Goal: Task Accomplishment & Management: Manage account settings

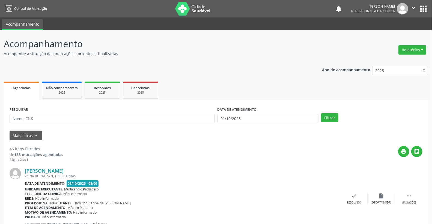
click at [146, 137] on div "Mais filtros keyboard_arrow_down" at bounding box center [215, 136] width 415 height 10
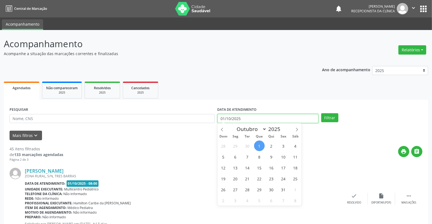
click at [275, 119] on input "01/10/2025" at bounding box center [267, 118] width 101 height 9
click at [248, 143] on span "30" at bounding box center [247, 145] width 11 height 11
type input "[DATE]"
click at [248, 143] on span "30" at bounding box center [247, 145] width 11 height 11
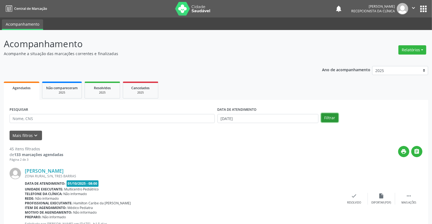
click at [331, 113] on button "Filtrar" at bounding box center [329, 117] width 17 height 9
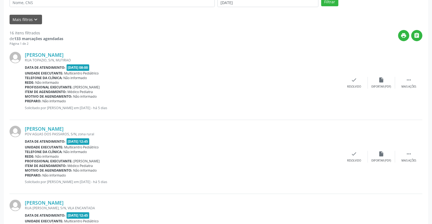
scroll to position [121, 0]
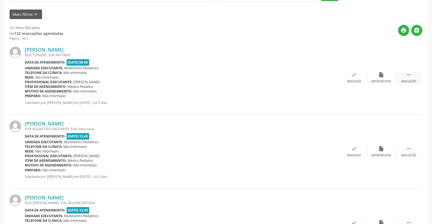
click at [412, 76] on div " Mais ações" at bounding box center [408, 78] width 27 height 12
click at [382, 76] on icon "alarm_off" at bounding box center [381, 75] width 6 height 6
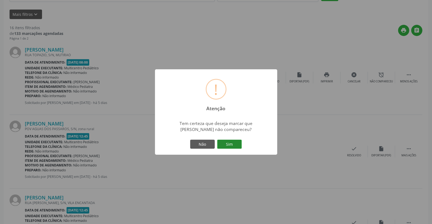
click at [230, 144] on button "Sim" at bounding box center [229, 144] width 25 height 9
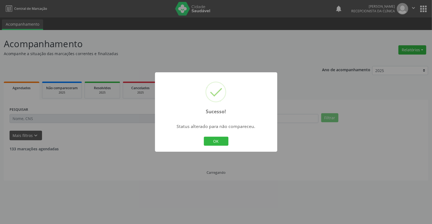
scroll to position [0, 0]
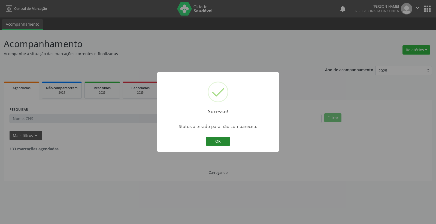
click at [224, 142] on button "OK" at bounding box center [218, 141] width 25 height 9
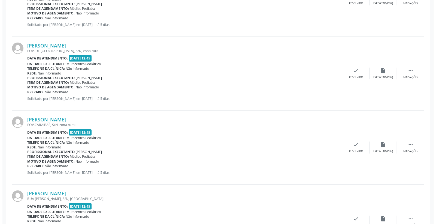
scroll to position [273, 0]
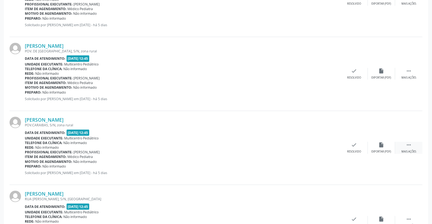
click at [409, 142] on icon "" at bounding box center [408, 145] width 6 height 6
click at [331, 143] on div "print Imprimir" at bounding box center [326, 148] width 27 height 12
click at [268, 146] on div "check Resolvido" at bounding box center [271, 148] width 27 height 12
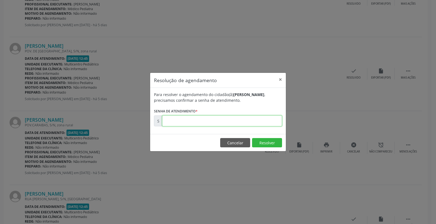
paste input "00178989"
type input "00178989"
click at [260, 143] on button "Resolver" at bounding box center [267, 142] width 30 height 9
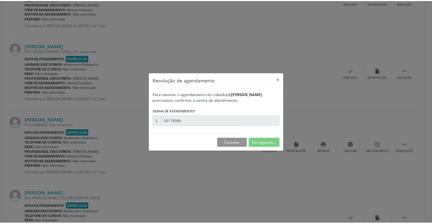
scroll to position [0, 0]
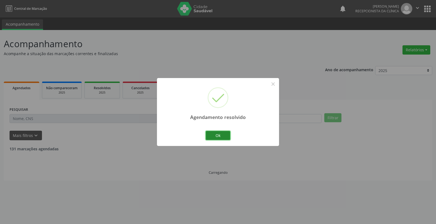
click at [220, 132] on button "Ok" at bounding box center [218, 135] width 25 height 9
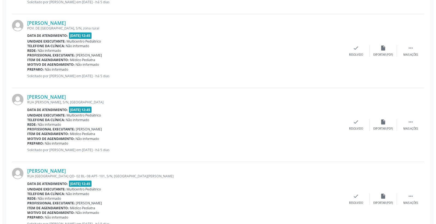
scroll to position [333, 0]
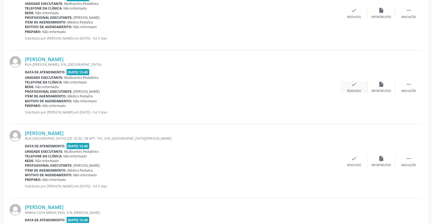
click at [356, 83] on icon "check" at bounding box center [354, 84] width 6 height 6
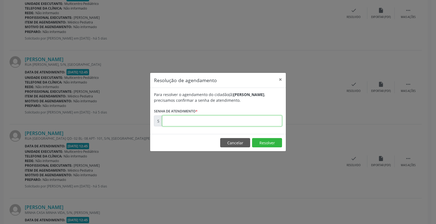
click at [255, 123] on input "text" at bounding box center [222, 120] width 120 height 11
type input "00179010"
click at [273, 143] on button "Resolver" at bounding box center [267, 142] width 30 height 9
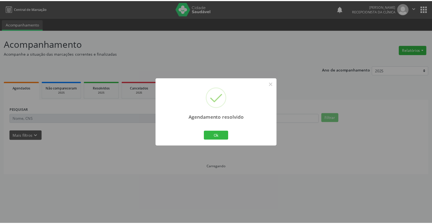
scroll to position [0, 0]
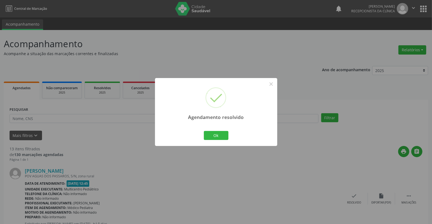
click at [206, 140] on div "Ok Cancel" at bounding box center [215, 134] width 27 height 11
click at [209, 138] on button "Ok" at bounding box center [216, 135] width 25 height 9
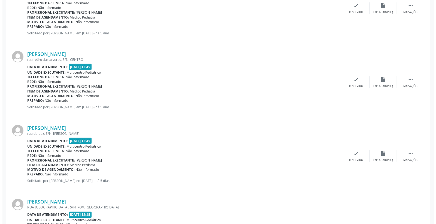
scroll to position [484, 0]
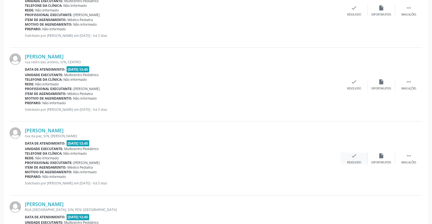
click at [356, 154] on icon "check" at bounding box center [354, 156] width 6 height 6
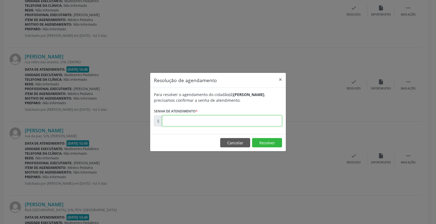
click at [241, 123] on input "text" at bounding box center [222, 120] width 120 height 11
type input "00179074"
click at [259, 138] on button "Resolver" at bounding box center [267, 142] width 30 height 9
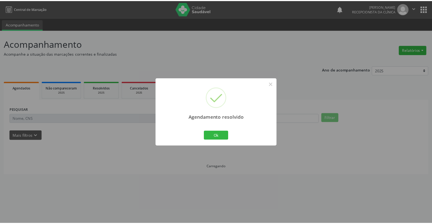
scroll to position [0, 0]
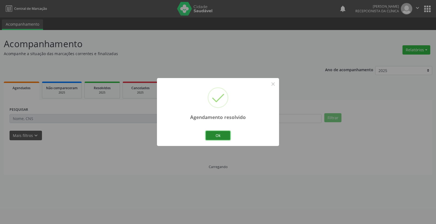
click at [224, 136] on button "Ok" at bounding box center [218, 135] width 25 height 9
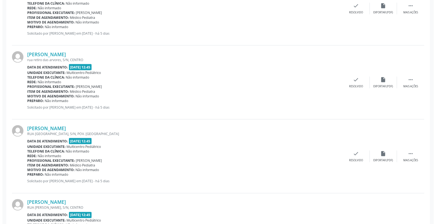
scroll to position [484, 0]
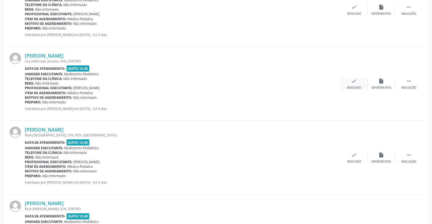
click at [351, 84] on div "check Resolvido" at bounding box center [353, 84] width 27 height 12
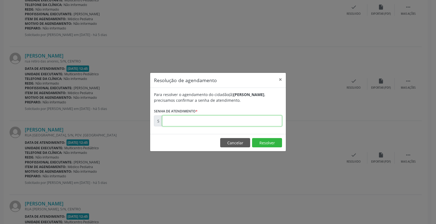
click at [267, 117] on input "text" at bounding box center [222, 120] width 120 height 11
type input "00179063"
click at [264, 142] on button "Resolver" at bounding box center [267, 142] width 30 height 9
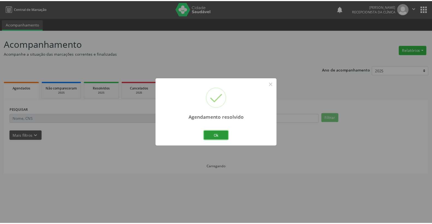
scroll to position [0, 0]
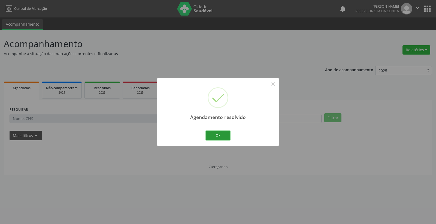
click at [218, 135] on button "Ok" at bounding box center [218, 135] width 25 height 9
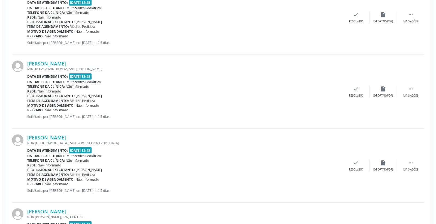
scroll to position [515, 0]
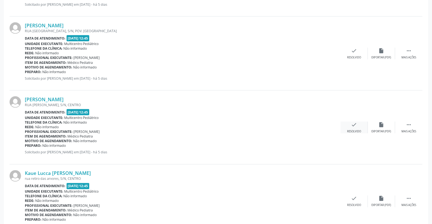
click at [356, 124] on icon "check" at bounding box center [354, 125] width 6 height 6
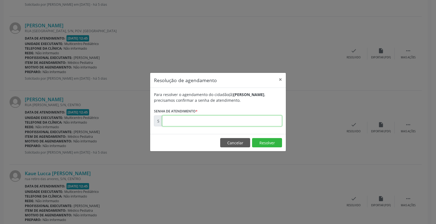
click at [237, 123] on input "text" at bounding box center [222, 120] width 120 height 11
type input "00179080"
click at [273, 143] on button "Resolver" at bounding box center [267, 142] width 30 height 9
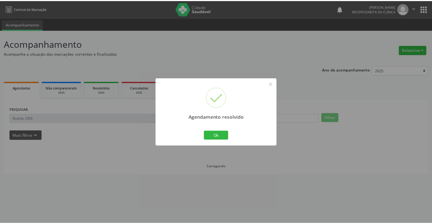
scroll to position [0, 0]
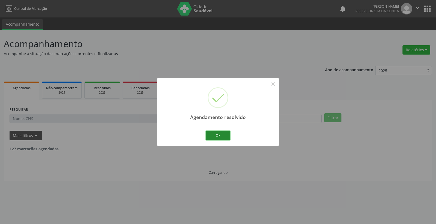
click at [219, 134] on button "Ok" at bounding box center [218, 135] width 25 height 9
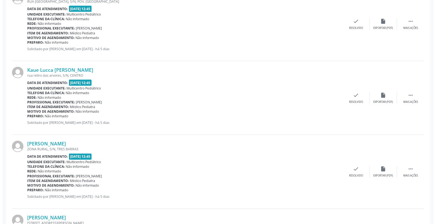
scroll to position [545, 0]
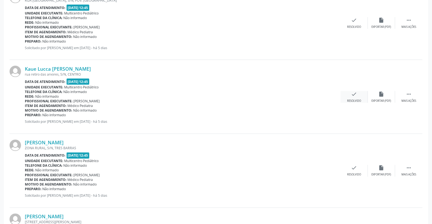
click at [352, 94] on icon "check" at bounding box center [354, 94] width 6 height 6
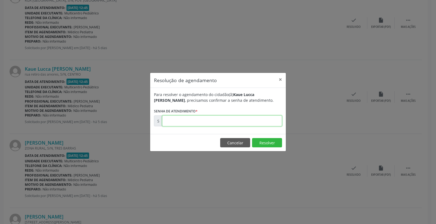
click at [249, 117] on input "text" at bounding box center [222, 120] width 120 height 11
type input "00179081"
click at [265, 141] on button "Resolver" at bounding box center [267, 142] width 30 height 9
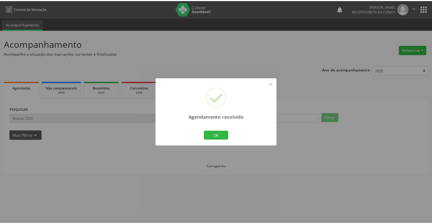
scroll to position [0, 0]
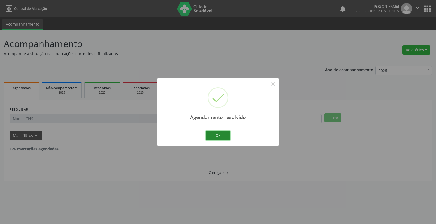
click at [218, 133] on button "Ok" at bounding box center [218, 135] width 25 height 9
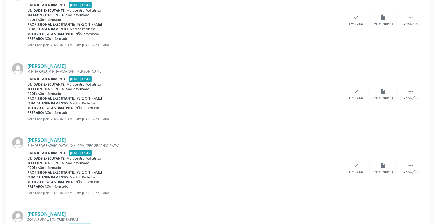
scroll to position [424, 0]
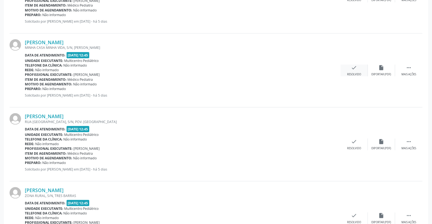
click at [350, 69] on div "check Resolvido" at bounding box center [353, 71] width 27 height 12
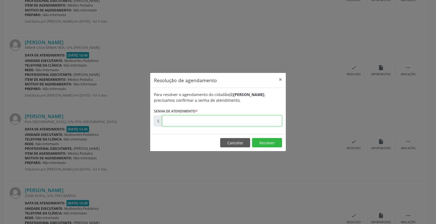
click at [261, 119] on input "text" at bounding box center [222, 120] width 120 height 11
type input "00179056"
click at [275, 143] on button "Resolver" at bounding box center [267, 142] width 30 height 9
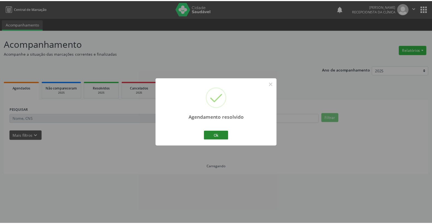
scroll to position [0, 0]
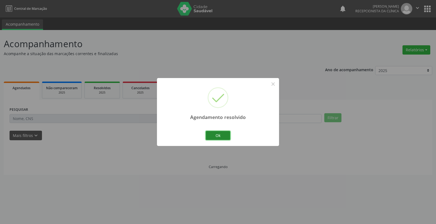
click at [216, 134] on button "Ok" at bounding box center [218, 135] width 25 height 9
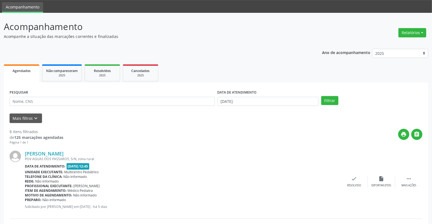
scroll to position [111, 0]
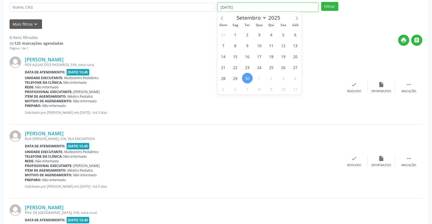
click at [245, 4] on input "[DATE]" at bounding box center [267, 7] width 101 height 9
click at [249, 77] on span "30" at bounding box center [247, 78] width 11 height 11
type input "[DATE]"
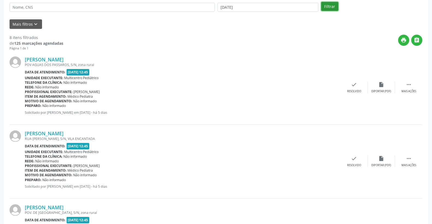
click at [329, 6] on button "Filtrar" at bounding box center [329, 6] width 17 height 9
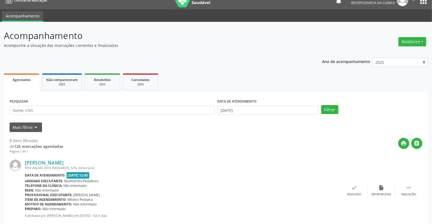
scroll to position [0, 0]
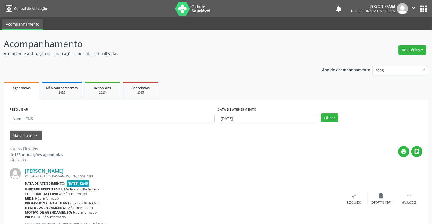
drag, startPoint x: 246, startPoint y: 125, endPoint x: 248, endPoint y: 119, distance: 6.5
click at [246, 124] on div "DATA DE ATENDIMENTO [DATE]" at bounding box center [268, 116] width 104 height 21
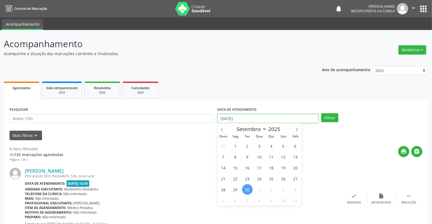
click at [248, 119] on input "[DATE]" at bounding box center [267, 118] width 101 height 9
click at [256, 188] on span "1" at bounding box center [259, 189] width 11 height 11
type input "01/10/2025"
click at [256, 188] on span "1" at bounding box center [259, 189] width 11 height 11
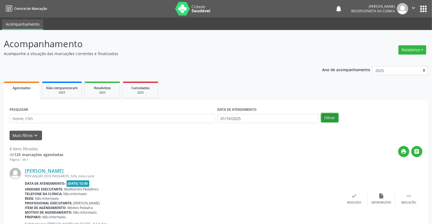
click at [329, 118] on button "Filtrar" at bounding box center [329, 117] width 17 height 9
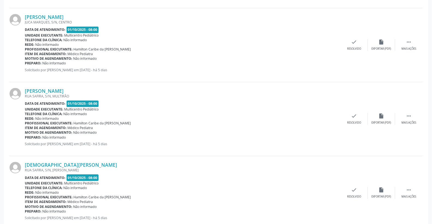
scroll to position [1071, 0]
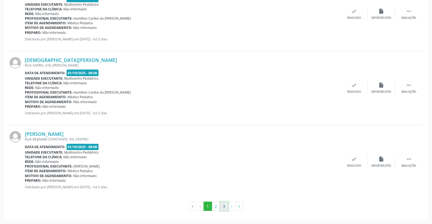
click at [225, 206] on button "3" at bounding box center [224, 205] width 8 height 9
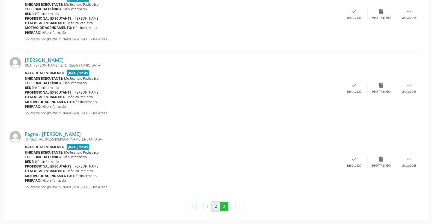
click at [215, 208] on button "2" at bounding box center [216, 205] width 8 height 9
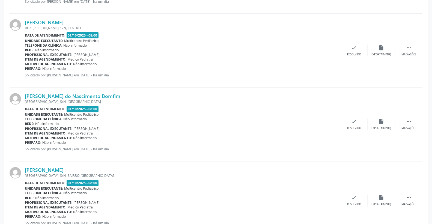
scroll to position [470, 0]
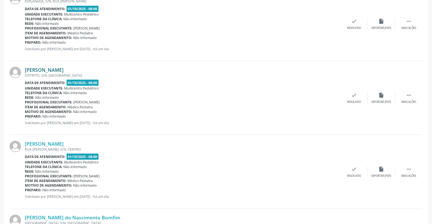
click at [59, 70] on link "[PERSON_NAME]" at bounding box center [44, 70] width 39 height 6
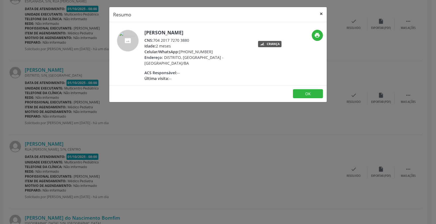
drag, startPoint x: 319, startPoint y: 13, endPoint x: 329, endPoint y: 24, distance: 14.7
click at [319, 13] on button "×" at bounding box center [321, 13] width 11 height 13
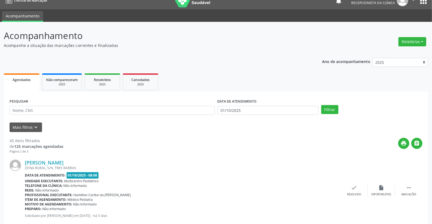
scroll to position [0, 0]
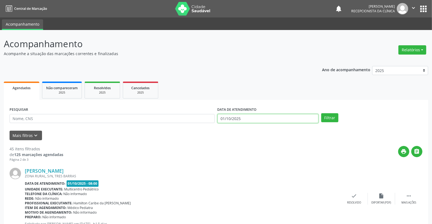
click at [234, 115] on input "01/10/2025" at bounding box center [267, 118] width 101 height 9
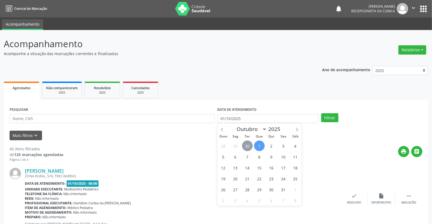
click at [247, 146] on span "30" at bounding box center [247, 145] width 11 height 11
type input "[DATE]"
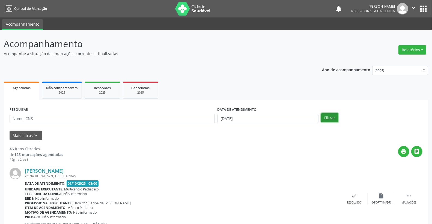
click at [332, 116] on button "Filtrar" at bounding box center [329, 117] width 17 height 9
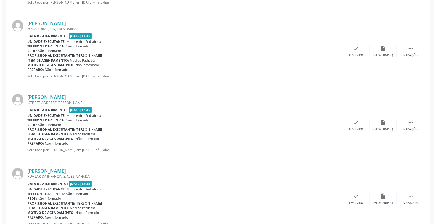
scroll to position [538, 0]
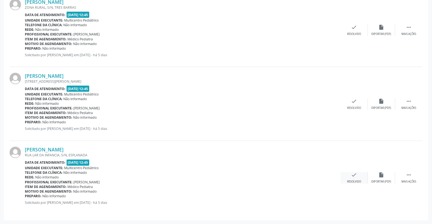
click at [358, 176] on div "check Resolvido" at bounding box center [353, 178] width 27 height 12
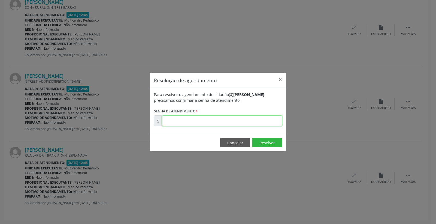
click at [277, 124] on input "text" at bounding box center [222, 120] width 120 height 11
type input "00179098"
click at [264, 143] on button "Resolver" at bounding box center [267, 142] width 30 height 9
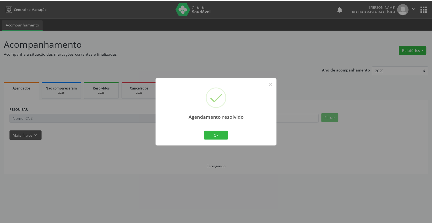
scroll to position [0, 0]
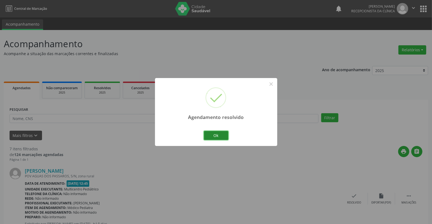
click at [224, 136] on button "Ok" at bounding box center [216, 135] width 25 height 9
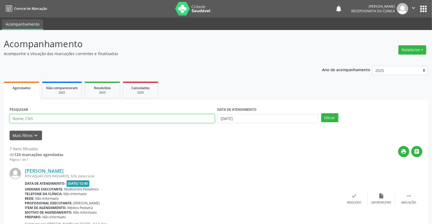
paste input "[PERSON_NAME]"
type input "[PERSON_NAME]"
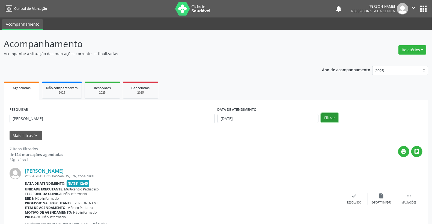
click at [330, 118] on button "Filtrar" at bounding box center [329, 117] width 17 height 9
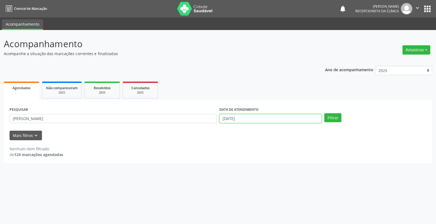
click at [263, 119] on input "[DATE]" at bounding box center [270, 118] width 102 height 9
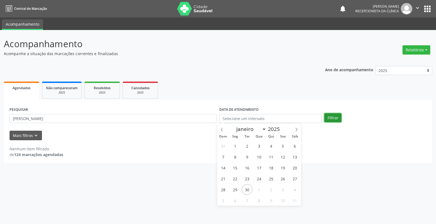
click at [336, 116] on button "Filtrar" at bounding box center [332, 117] width 17 height 9
click at [264, 119] on input "text" at bounding box center [270, 118] width 102 height 9
click at [246, 189] on span "30" at bounding box center [247, 189] width 11 height 11
type input "[DATE]"
click at [336, 116] on button "Filtrar" at bounding box center [332, 117] width 17 height 9
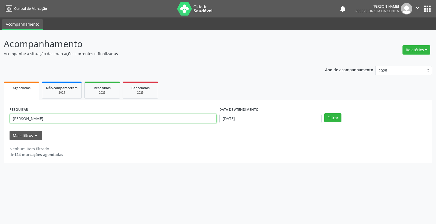
click at [151, 116] on input "[PERSON_NAME]" at bounding box center [113, 118] width 207 height 9
paste input "702408054136525"
type input "702408054136525"
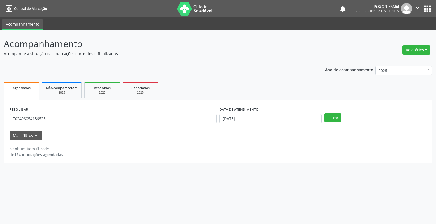
click at [338, 112] on div "PESQUISAR 702408054136525 DATA DE ATENDIMENTO [DATE] Filtrar" at bounding box center [218, 116] width 420 height 21
click at [338, 114] on button "Filtrar" at bounding box center [332, 117] width 17 height 9
click at [336, 116] on button "Filtrar" at bounding box center [332, 117] width 17 height 9
click at [258, 117] on input "[DATE]" at bounding box center [270, 118] width 102 height 9
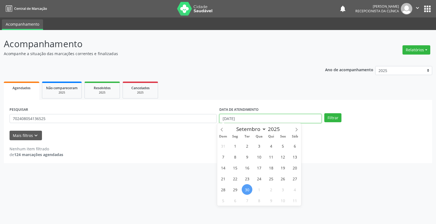
click at [258, 117] on input "[DATE]" at bounding box center [270, 118] width 102 height 9
click at [331, 117] on button "Filtrar" at bounding box center [332, 117] width 17 height 9
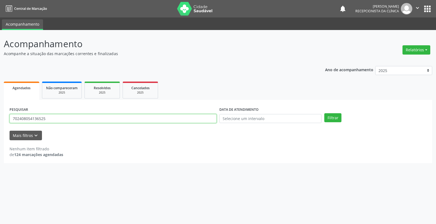
click at [153, 117] on input "702408054136525" at bounding box center [113, 118] width 207 height 9
click at [339, 117] on button "Filtrar" at bounding box center [332, 117] width 17 height 9
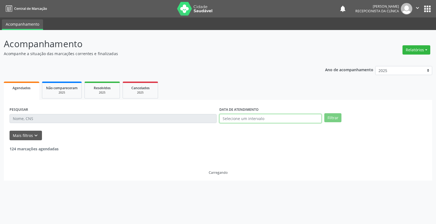
click at [253, 116] on input "text" at bounding box center [270, 118] width 102 height 9
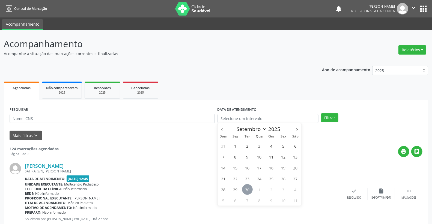
click at [249, 190] on span "30" at bounding box center [247, 189] width 11 height 11
type input "[DATE]"
click at [249, 190] on span "30" at bounding box center [247, 189] width 11 height 11
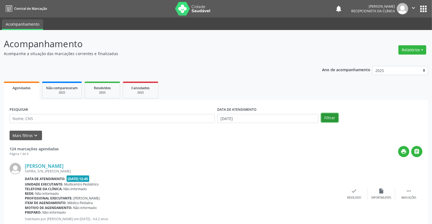
click at [332, 119] on button "Filtrar" at bounding box center [329, 117] width 17 height 9
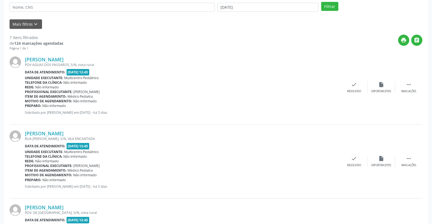
scroll to position [61, 0]
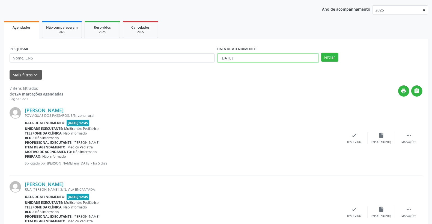
click at [254, 61] on input "[DATE]" at bounding box center [267, 57] width 101 height 9
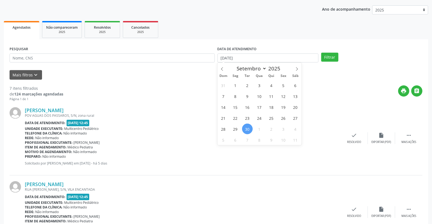
click at [245, 129] on span "30" at bounding box center [247, 128] width 11 height 11
type input "[DATE]"
click at [245, 129] on span "30" at bounding box center [247, 128] width 11 height 11
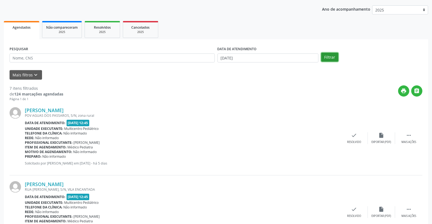
click at [328, 56] on button "Filtrar" at bounding box center [329, 57] width 17 height 9
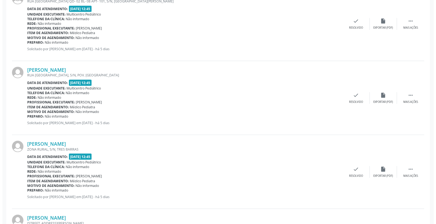
scroll to position [464, 0]
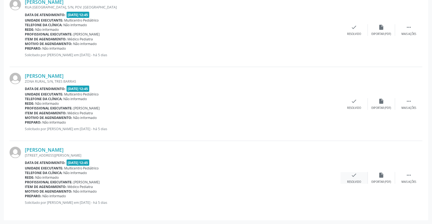
click at [357, 178] on div "check Resolvido" at bounding box center [353, 178] width 27 height 12
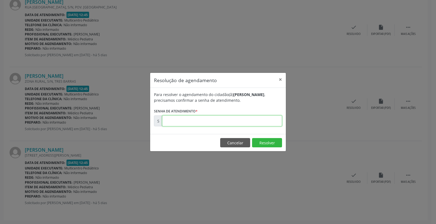
click at [246, 125] on input "text" at bounding box center [222, 120] width 120 height 11
type input "00179097"
click at [271, 146] on button "Resolver" at bounding box center [267, 142] width 30 height 9
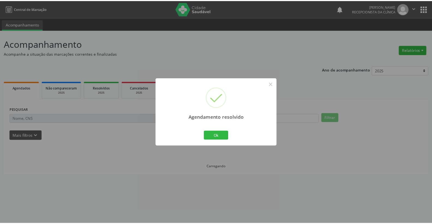
scroll to position [0, 0]
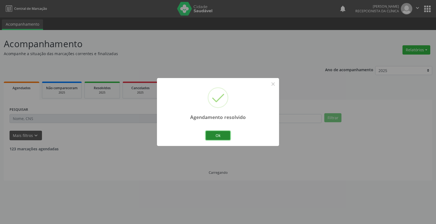
drag, startPoint x: 222, startPoint y: 137, endPoint x: 223, endPoint y: 142, distance: 4.7
click at [223, 141] on div "Ok Cancel" at bounding box center [218, 134] width 27 height 11
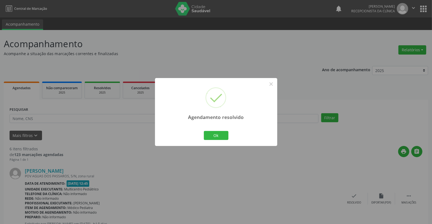
click at [202, 134] on div "Agendamento resolvido × Ok Cancel" at bounding box center [216, 112] width 122 height 68
click at [206, 134] on button "Ok" at bounding box center [216, 135] width 25 height 9
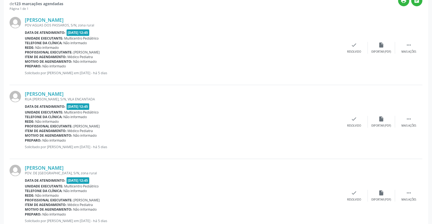
scroll to position [151, 0]
click at [267, 105] on div "Data de atendimento: [DATE] 12:45" at bounding box center [182, 106] width 315 height 6
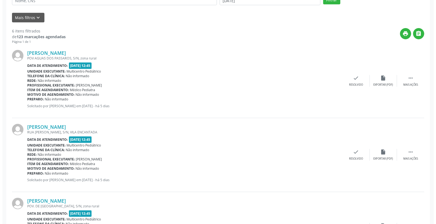
scroll to position [148, 0]
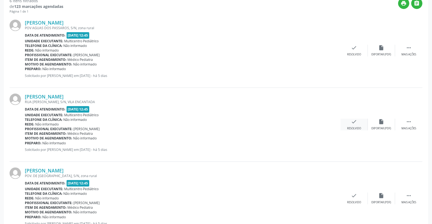
click at [352, 119] on icon "check" at bounding box center [354, 122] width 6 height 6
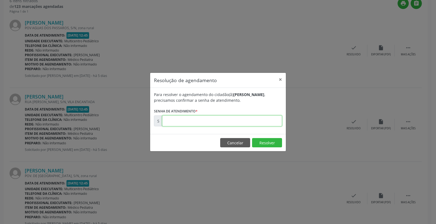
drag, startPoint x: 257, startPoint y: 125, endPoint x: 261, endPoint y: 119, distance: 6.4
click at [257, 124] on input "text" at bounding box center [222, 120] width 120 height 11
type input "00178898"
click at [265, 147] on button "Resolver" at bounding box center [267, 142] width 30 height 9
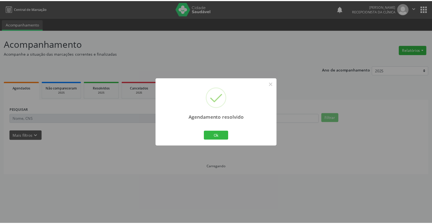
scroll to position [0, 0]
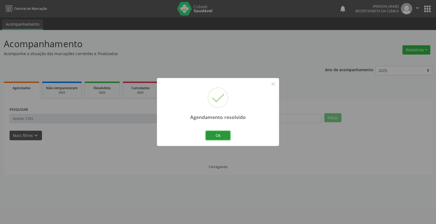
drag, startPoint x: 223, startPoint y: 135, endPoint x: 225, endPoint y: 143, distance: 7.9
click at [225, 140] on div "Ok Cancel" at bounding box center [218, 134] width 27 height 11
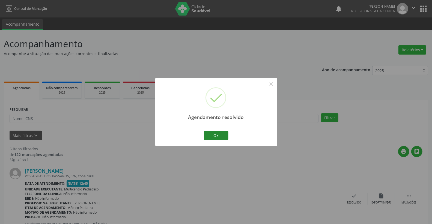
drag, startPoint x: 221, startPoint y: 122, endPoint x: 215, endPoint y: 134, distance: 13.7
click at [221, 122] on div "Agendamento resolvido ×" at bounding box center [216, 101] width 122 height 47
click at [215, 134] on button "Ok" at bounding box center [216, 135] width 25 height 9
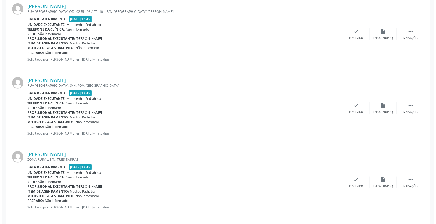
scroll to position [317, 0]
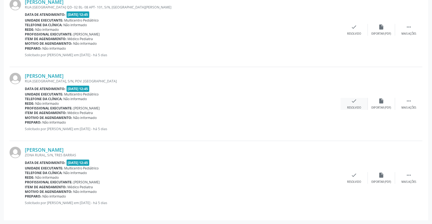
click at [358, 98] on div "check Resolvido" at bounding box center [353, 104] width 27 height 12
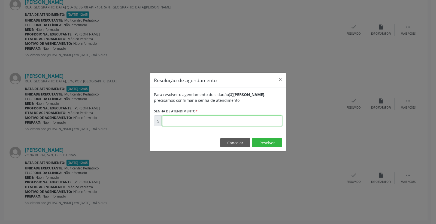
click at [249, 119] on input "text" at bounding box center [222, 120] width 120 height 11
type input "00179076"
click at [258, 141] on button "Resolver" at bounding box center [267, 142] width 30 height 9
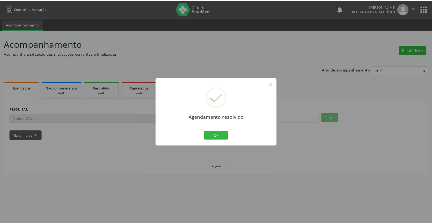
scroll to position [0, 0]
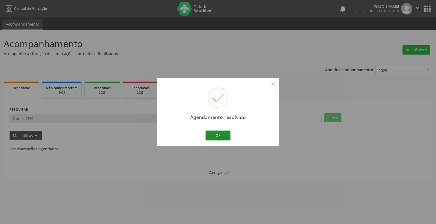
click at [225, 135] on button "Ok" at bounding box center [218, 135] width 25 height 9
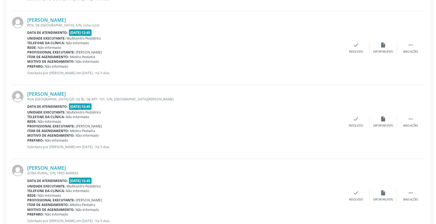
scroll to position [243, 0]
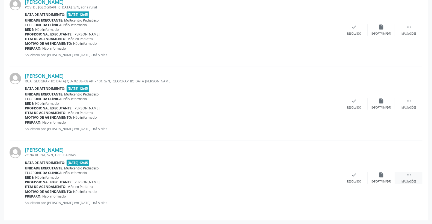
click at [410, 175] on icon "" at bounding box center [408, 175] width 6 height 6
click at [328, 176] on icon "print" at bounding box center [327, 175] width 6 height 6
click at [327, 176] on icon "print" at bounding box center [327, 175] width 6 height 6
click at [273, 175] on icon "check" at bounding box center [272, 175] width 6 height 6
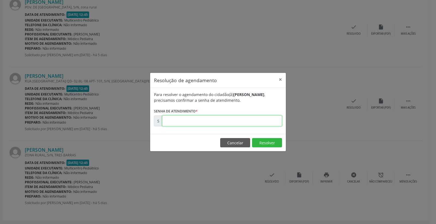
paste input "00179088"
type input "00179088"
click at [268, 143] on button "Resolver" at bounding box center [267, 142] width 30 height 9
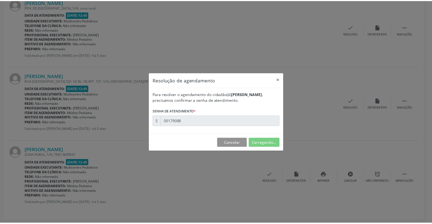
scroll to position [0, 0]
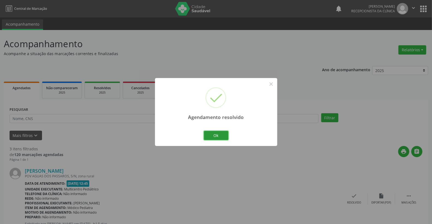
drag, startPoint x: 218, startPoint y: 135, endPoint x: 212, endPoint y: 138, distance: 6.7
click at [218, 135] on button "Ok" at bounding box center [216, 135] width 25 height 9
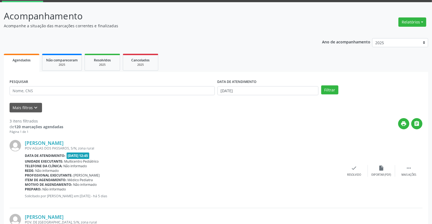
scroll to position [17, 0]
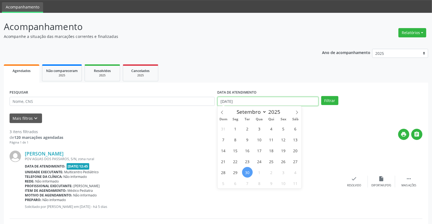
click at [261, 99] on input "[DATE]" at bounding box center [267, 101] width 101 height 9
click at [258, 172] on span "1" at bounding box center [259, 172] width 11 height 11
type input "01/10/2025"
click at [258, 172] on span "1" at bounding box center [259, 172] width 11 height 11
select select "9"
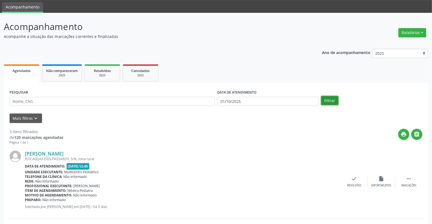
click at [336, 102] on button "Filtrar" at bounding box center [329, 100] width 17 height 9
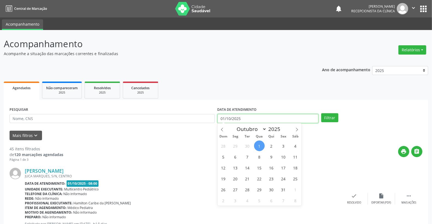
click at [257, 120] on input "01/10/2025" at bounding box center [267, 118] width 101 height 9
click at [272, 144] on span "2" at bounding box center [271, 145] width 11 height 11
type input "[DATE]"
click at [272, 144] on span "2" at bounding box center [271, 145] width 11 height 11
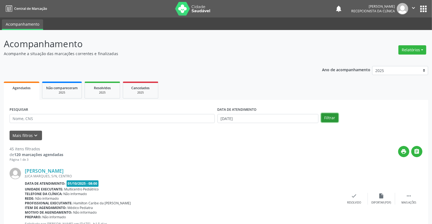
click at [331, 117] on button "Filtrar" at bounding box center [329, 117] width 17 height 9
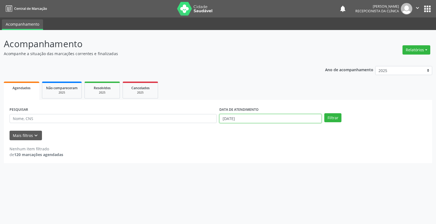
click at [261, 118] on input "[DATE]" at bounding box center [270, 118] width 102 height 9
click at [260, 146] on span "1" at bounding box center [259, 145] width 11 height 11
type input "01/10/2025"
click at [260, 146] on span "1" at bounding box center [259, 145] width 11 height 11
click at [336, 119] on button "Filtrar" at bounding box center [332, 117] width 17 height 9
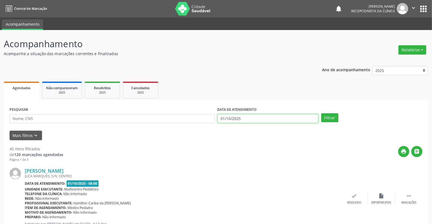
click at [252, 118] on input "01/10/2025" at bounding box center [267, 118] width 101 height 9
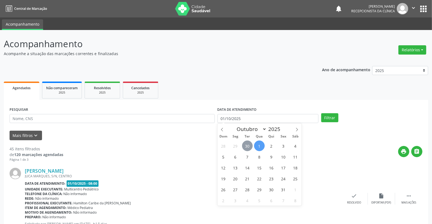
click at [247, 146] on span "30" at bounding box center [247, 145] width 11 height 11
type input "[DATE]"
click at [247, 146] on span "30" at bounding box center [247, 145] width 11 height 11
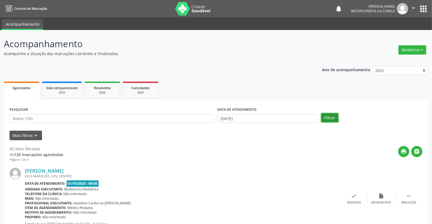
click at [329, 119] on button "Filtrar" at bounding box center [329, 117] width 17 height 9
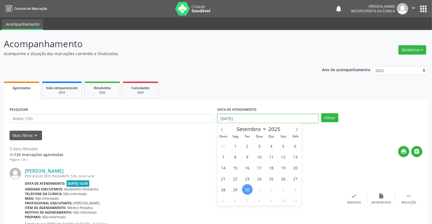
drag, startPoint x: 260, startPoint y: 118, endPoint x: 265, endPoint y: 122, distance: 6.0
click at [260, 118] on input "[DATE]" at bounding box center [267, 118] width 101 height 9
click at [259, 189] on span "1" at bounding box center [259, 189] width 11 height 11
type input "01/10/2025"
click at [259, 189] on span "1" at bounding box center [259, 189] width 11 height 11
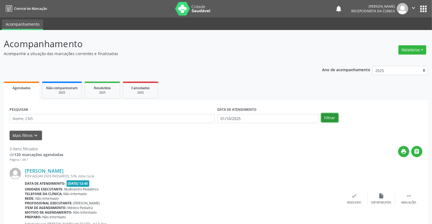
click at [332, 114] on button "Filtrar" at bounding box center [329, 117] width 17 height 9
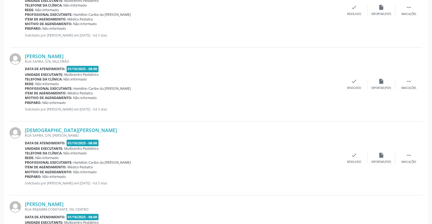
scroll to position [1071, 0]
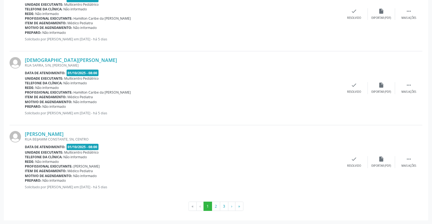
drag, startPoint x: 25, startPoint y: 139, endPoint x: 111, endPoint y: 139, distance: 85.6
click at [110, 139] on div "RUA BEIJAMIM CONSTANTE, SN, CENTRO" at bounding box center [182, 139] width 315 height 5
click at [213, 204] on button "2" at bounding box center [216, 205] width 8 height 9
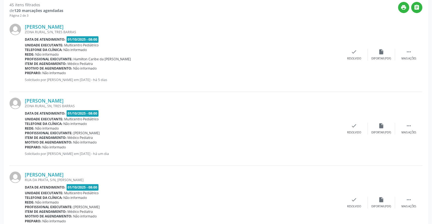
scroll to position [151, 0]
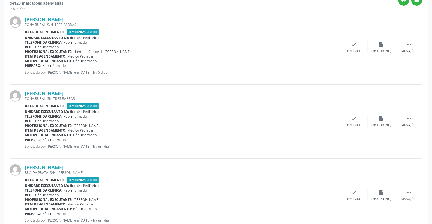
drag, startPoint x: 33, startPoint y: 23, endPoint x: 153, endPoint y: 28, distance: 120.3
click at [153, 27] on div "[PERSON_NAME] ZONA RURAL, S/N, [GEOGRAPHIC_DATA] Data de atendimento: [DATE] 08…" at bounding box center [182, 47] width 315 height 62
click at [124, 62] on div "Motivo de agendamento: Não informado" at bounding box center [182, 61] width 315 height 5
drag, startPoint x: 42, startPoint y: 100, endPoint x: 149, endPoint y: 101, distance: 106.3
click at [143, 100] on div "ZONA RURAL, SN, TRES BARRAS" at bounding box center [182, 98] width 315 height 5
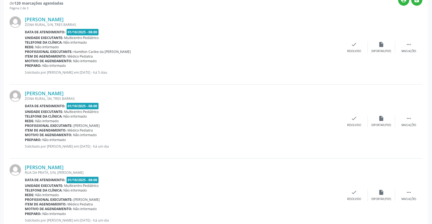
click at [156, 103] on div "Data de atendimento: [DATE] 08:00" at bounding box center [182, 106] width 315 height 6
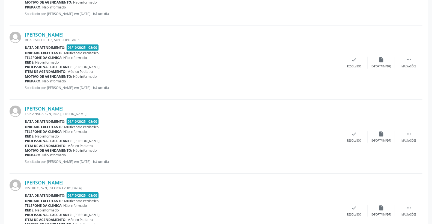
scroll to position [424, 0]
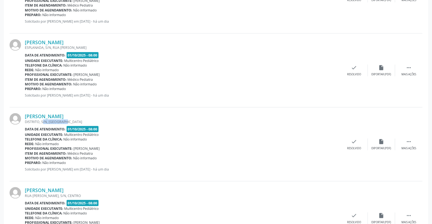
drag, startPoint x: 36, startPoint y: 119, endPoint x: 96, endPoint y: 119, distance: 60.2
click at [96, 119] on div "DISTRITO, S/N, [GEOGRAPHIC_DATA]" at bounding box center [182, 121] width 315 height 5
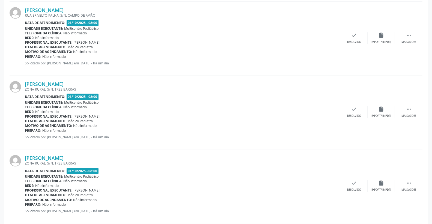
scroll to position [909, 0]
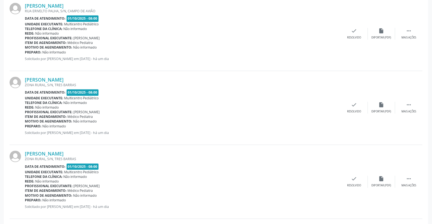
drag, startPoint x: 45, startPoint y: 85, endPoint x: 134, endPoint y: 85, distance: 88.9
click at [134, 85] on div "ZONA RURAL, S/N, TRES BARRAS" at bounding box center [182, 85] width 315 height 5
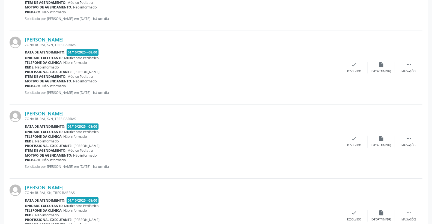
scroll to position [969, 0]
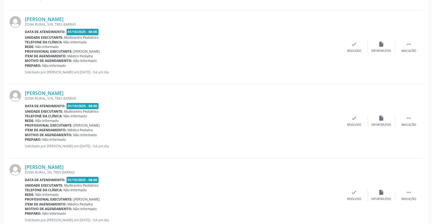
drag, startPoint x: 38, startPoint y: 98, endPoint x: 132, endPoint y: 98, distance: 93.5
click at [132, 98] on div "ZONA RURAL, S/N, TRES BARRAS" at bounding box center [182, 98] width 315 height 5
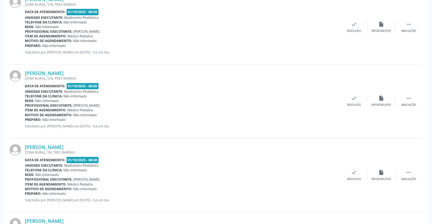
scroll to position [999, 0]
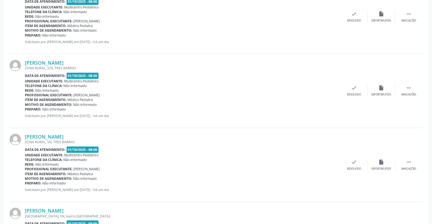
drag, startPoint x: 35, startPoint y: 141, endPoint x: 143, endPoint y: 137, distance: 108.0
click at [143, 137] on div "[PERSON_NAME] ZONA RURAL, SN, [GEOGRAPHIC_DATA] Data de atendimento: [DATE] 08:…" at bounding box center [182, 165] width 315 height 62
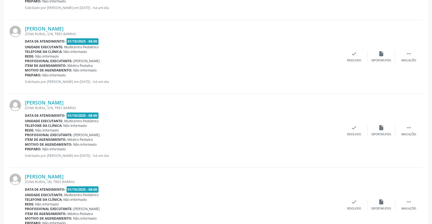
scroll to position [969, 0]
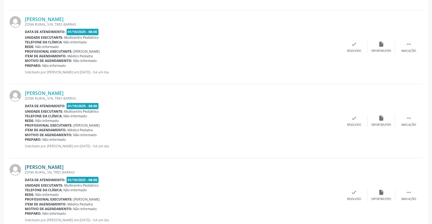
click at [64, 167] on link "[PERSON_NAME]" at bounding box center [44, 167] width 39 height 6
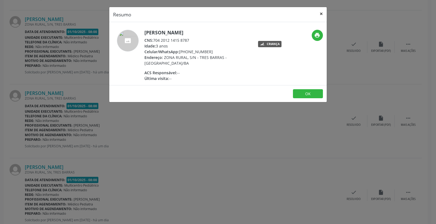
click at [321, 14] on button "×" at bounding box center [321, 13] width 11 height 13
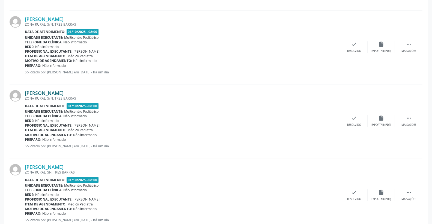
click at [64, 93] on link "[PERSON_NAME]" at bounding box center [44, 93] width 39 height 6
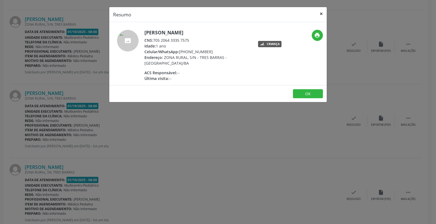
click at [321, 14] on button "×" at bounding box center [321, 13] width 11 height 13
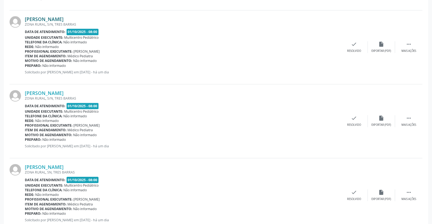
click at [64, 16] on link "[PERSON_NAME]" at bounding box center [44, 19] width 39 height 6
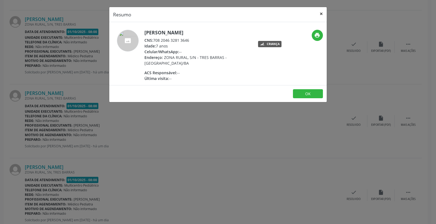
click at [322, 13] on button "×" at bounding box center [321, 13] width 11 height 13
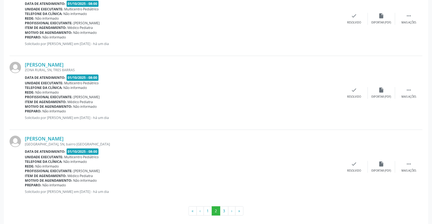
scroll to position [1076, 0]
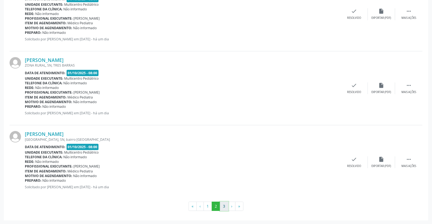
click at [222, 204] on button "3" at bounding box center [224, 205] width 8 height 9
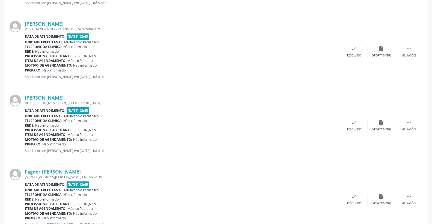
scroll to position [1071, 0]
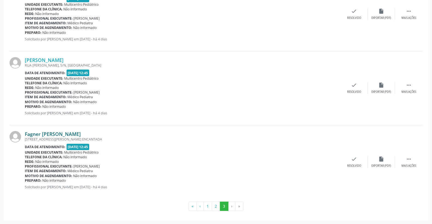
click at [53, 136] on link "Fagner [PERSON_NAME]" at bounding box center [53, 134] width 56 height 6
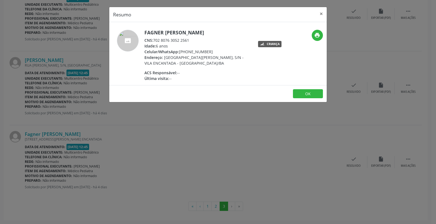
click at [146, 31] on h5 "Fagner [PERSON_NAME]" at bounding box center [197, 33] width 106 height 6
drag, startPoint x: 145, startPoint y: 30, endPoint x: 218, endPoint y: 30, distance: 72.2
click at [218, 30] on h5 "Fagner [PERSON_NAME]" at bounding box center [197, 33] width 106 height 6
copy h5 "Fagner [PERSON_NAME]"
click at [322, 14] on button "×" at bounding box center [321, 13] width 11 height 13
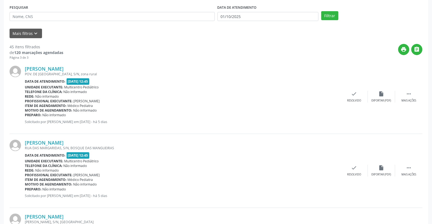
scroll to position [0, 0]
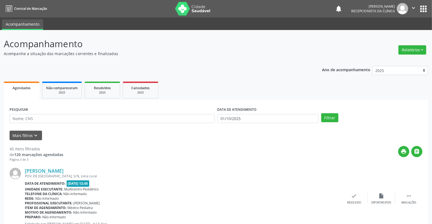
click at [240, 125] on div "DATA DE ATENDIMENTO [DATE]" at bounding box center [268, 116] width 104 height 21
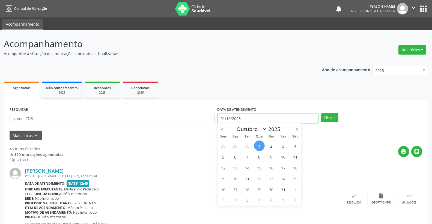
click at [242, 119] on input "01/10/2025" at bounding box center [267, 118] width 101 height 9
click at [245, 148] on span "30" at bounding box center [247, 145] width 11 height 11
type input "[DATE]"
click at [245, 148] on span "30" at bounding box center [247, 145] width 11 height 11
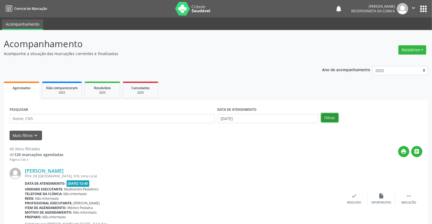
click at [331, 119] on button "Filtrar" at bounding box center [329, 117] width 17 height 9
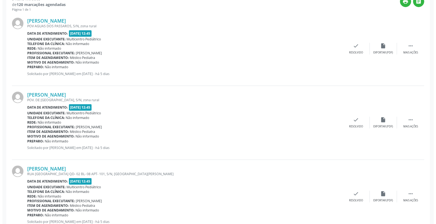
scroll to position [168, 0]
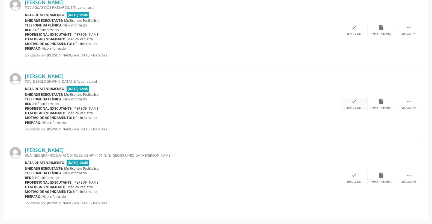
click at [359, 100] on div "check Resolvido" at bounding box center [353, 104] width 27 height 12
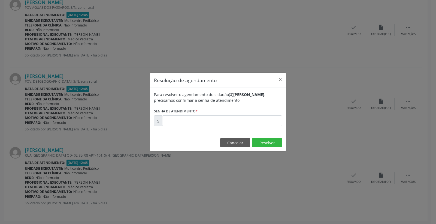
click at [258, 113] on form "Para resolver o agendamento do cidadão(ã) [PERSON_NAME] , precisamos confirmar …" at bounding box center [218, 109] width 128 height 35
click at [258, 114] on form "Para resolver o agendamento do cidadão(ã) [PERSON_NAME] , precisamos confirmar …" at bounding box center [218, 109] width 128 height 35
click at [258, 116] on input "text" at bounding box center [222, 120] width 120 height 11
type input "00178980"
click at [262, 138] on button "Resolver" at bounding box center [267, 142] width 30 height 9
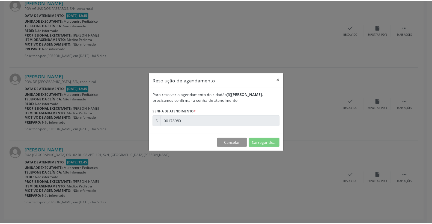
scroll to position [0, 0]
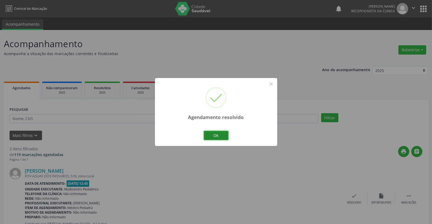
click at [213, 136] on button "Ok" at bounding box center [216, 135] width 25 height 9
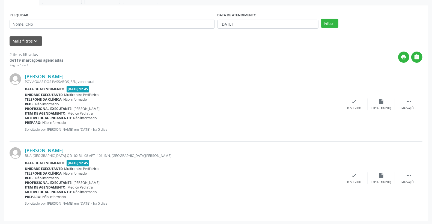
scroll to position [95, 0]
